Goal: Task Accomplishment & Management: Use online tool/utility

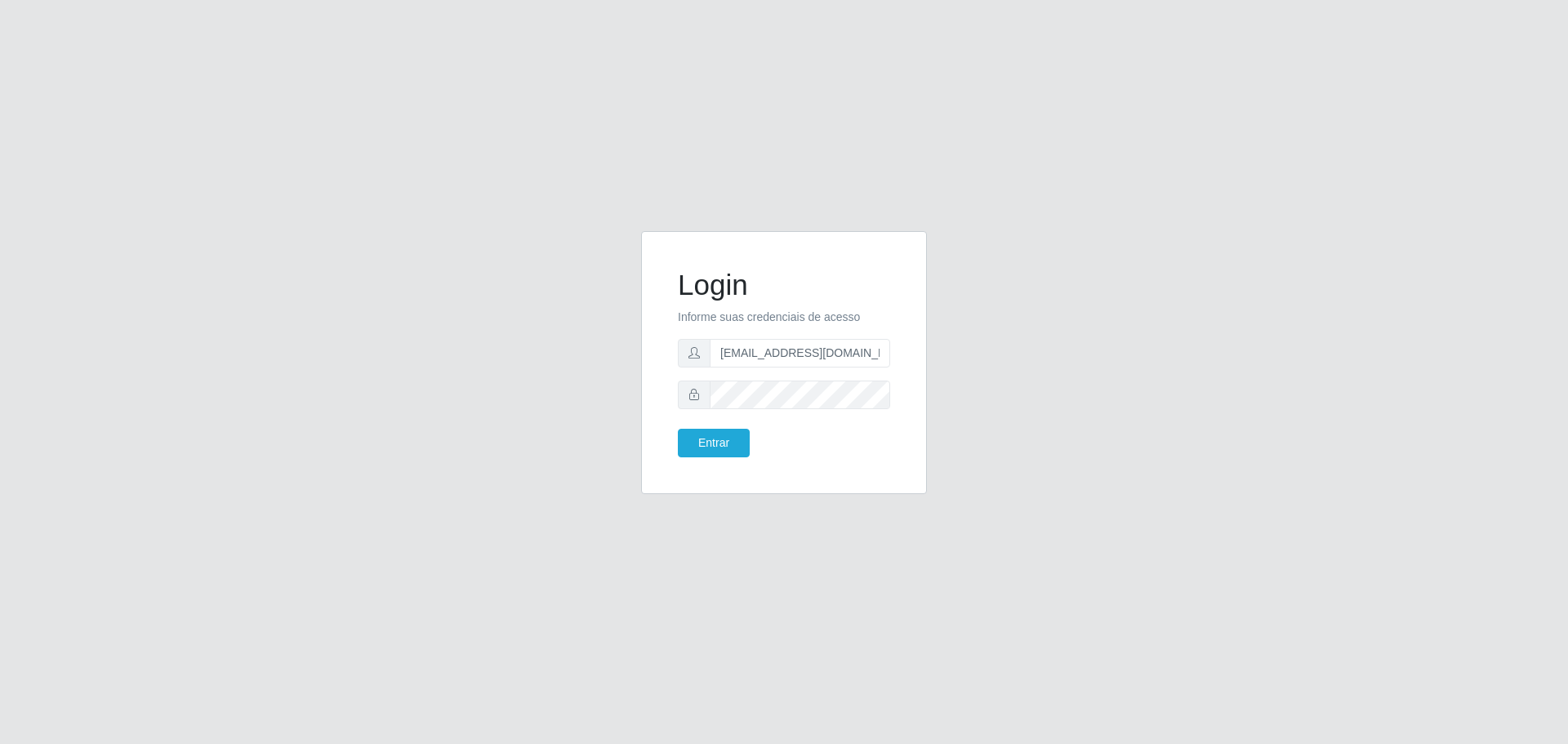
click at [678, 429] on button "Entrar" at bounding box center [714, 443] width 72 height 28
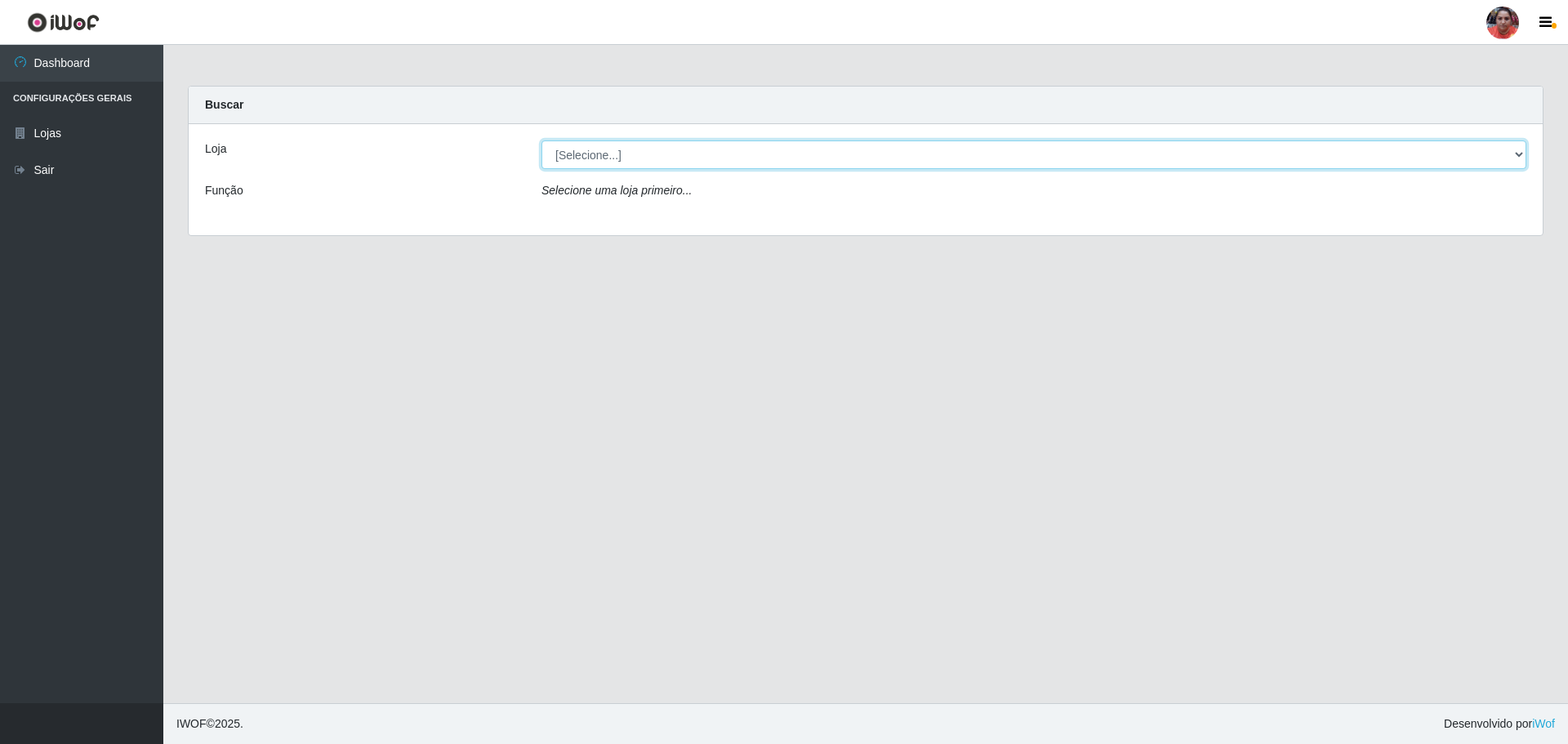
click at [848, 156] on select "[Selecione...] Mar Vermelho - Loja 05" at bounding box center [1034, 154] width 985 height 28
select select "252"
click at [541, 140] on select "[Selecione...] Mar Vermelho - Loja 05" at bounding box center [1034, 154] width 985 height 28
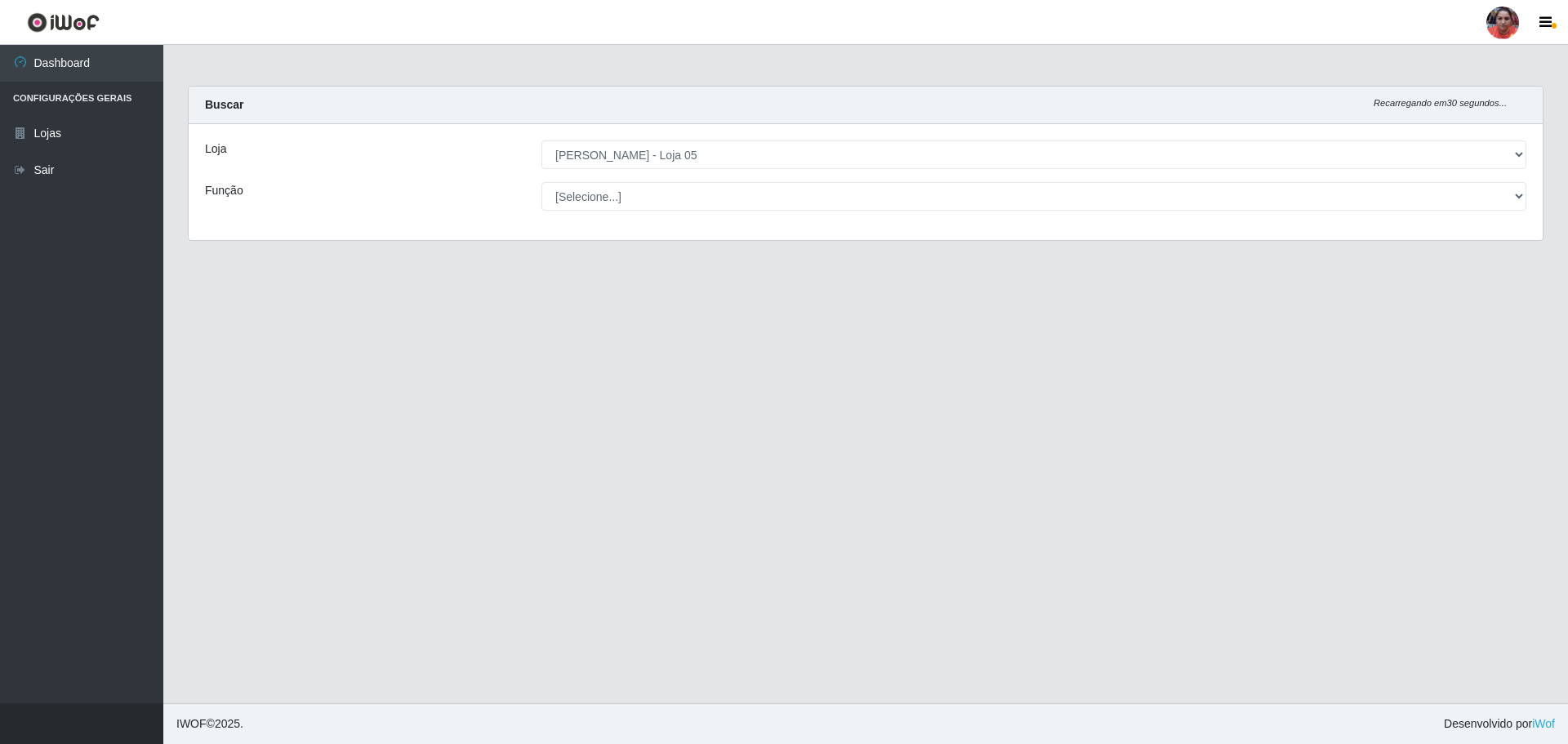
click at [833, 192] on select "[Selecione...] ASG ASG + ASG ++ Auxiliar de Depósito Auxiliar de Depósito + Aux…" at bounding box center [1034, 196] width 985 height 28
select select "22"
click at [541, 182] on select "[Selecione...] ASG ASG + ASG ++ Auxiliar de Depósito Auxiliar de Depósito + Aux…" at bounding box center [1034, 196] width 985 height 28
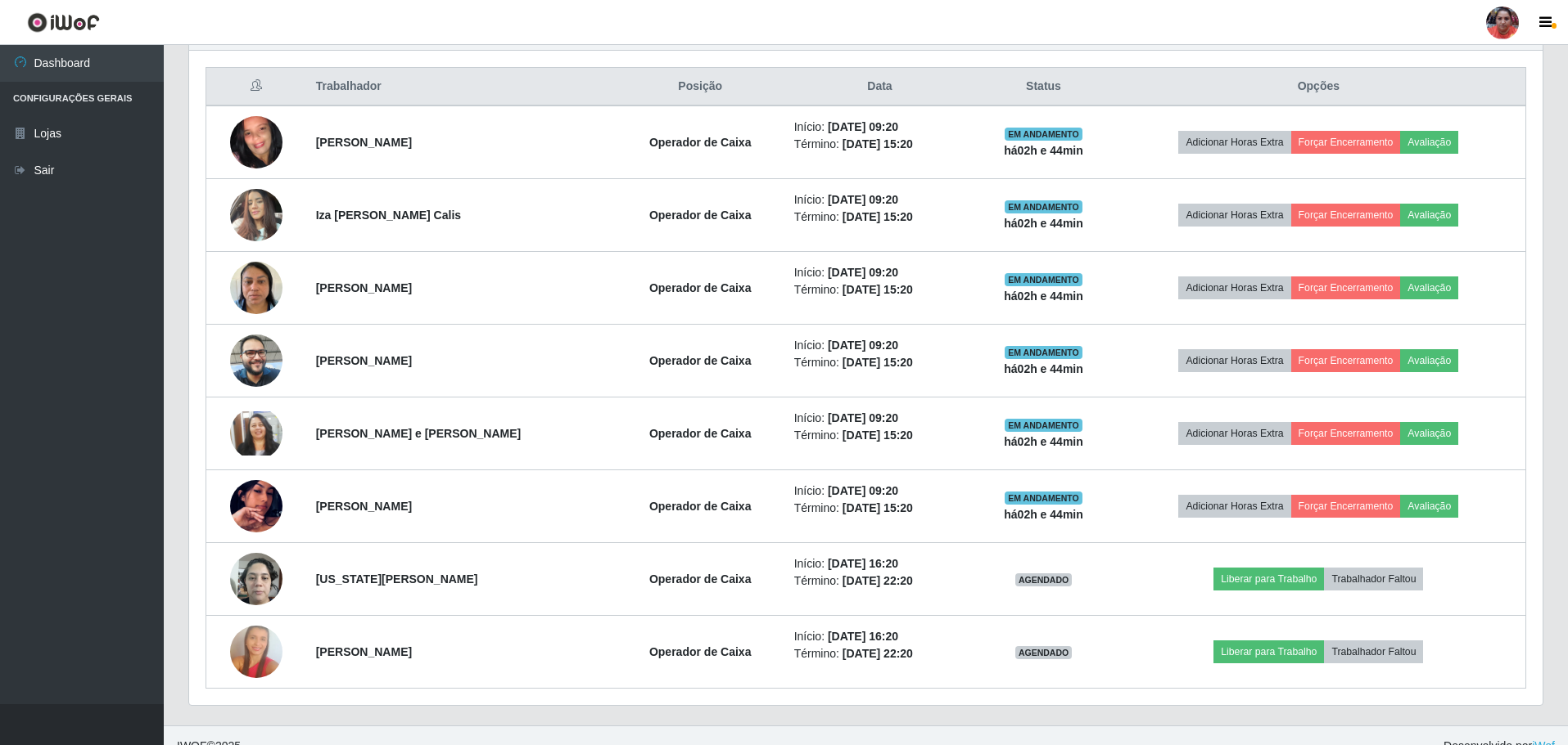
scroll to position [633, 0]
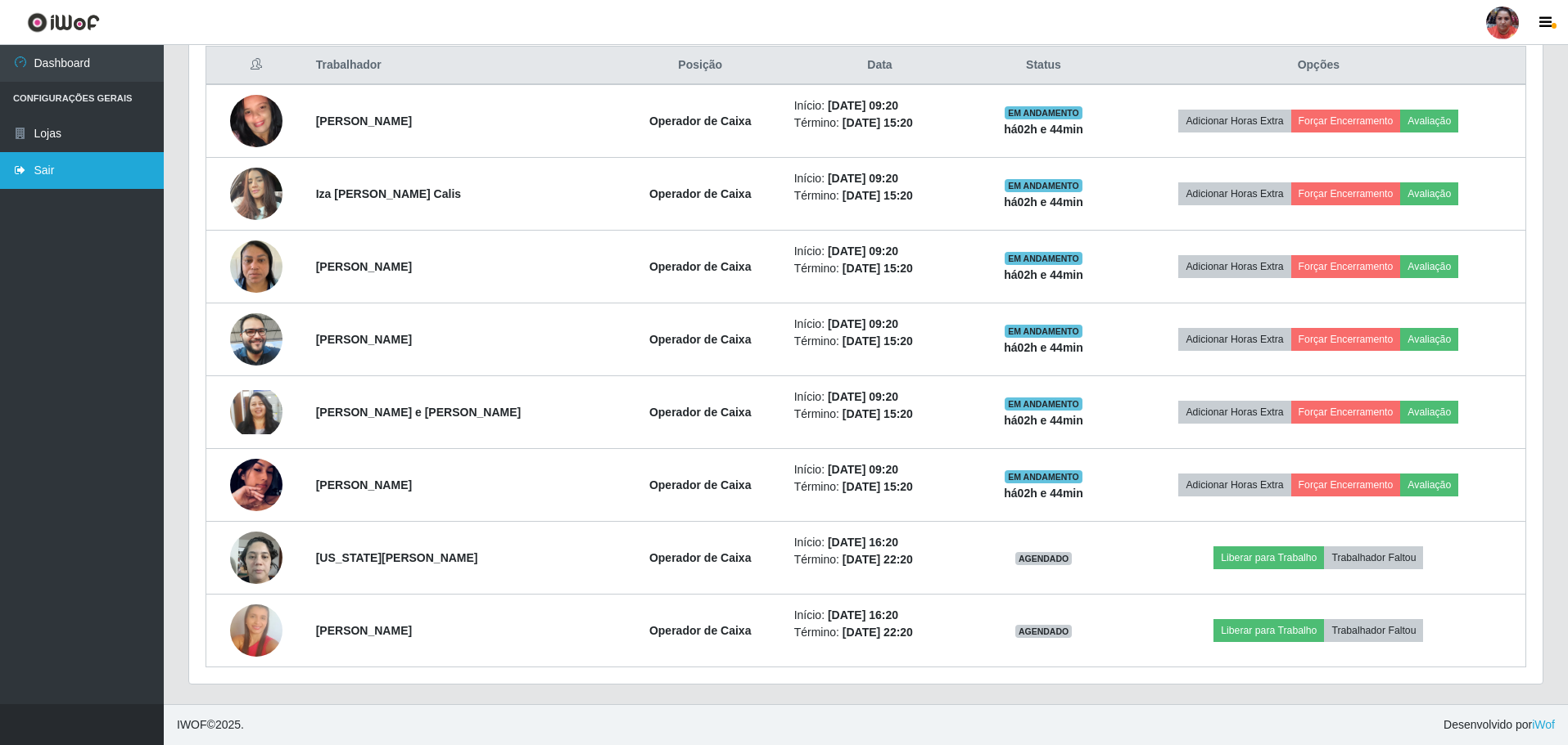
click at [106, 171] on link "Sair" at bounding box center [81, 170] width 164 height 37
